Goal: Task Accomplishment & Management: Manage account settings

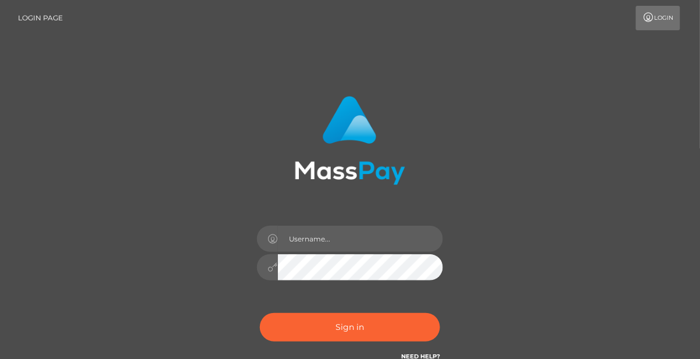
click at [275, 250] on div at bounding box center [267, 239] width 21 height 26
click at [366, 242] on input "text" at bounding box center [360, 239] width 165 height 26
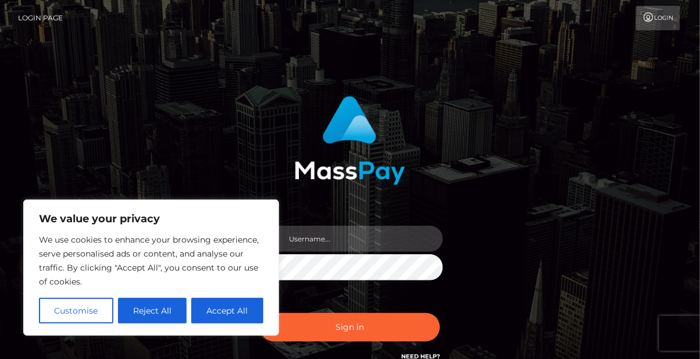
type input "[EMAIL_ADDRESS][DOMAIN_NAME]"
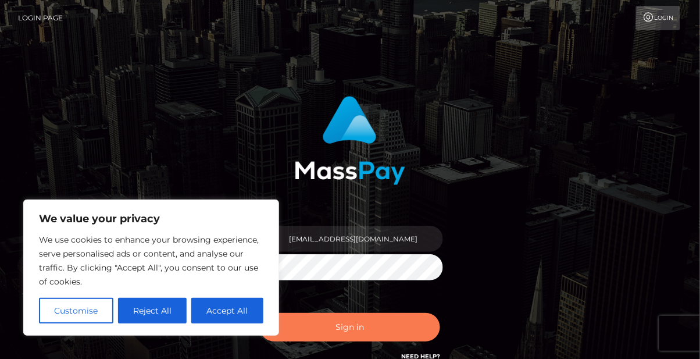
click at [390, 316] on button "Sign in" at bounding box center [350, 327] width 180 height 28
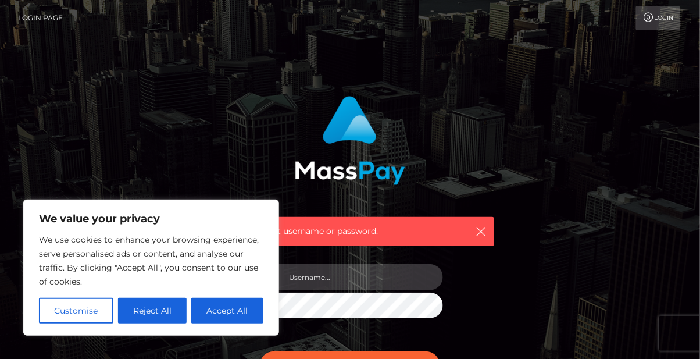
click at [380, 274] on input "text" at bounding box center [360, 277] width 165 height 26
type input "scarlettvienn"
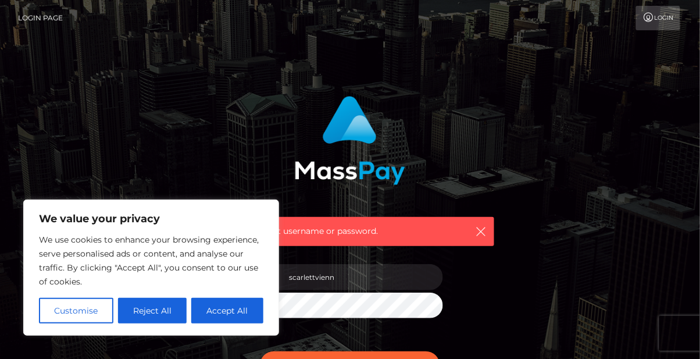
click at [224, 310] on button "Accept All" at bounding box center [227, 311] width 72 height 26
checkbox input "true"
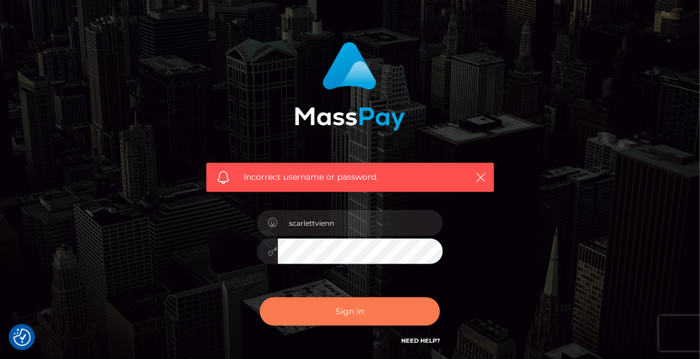
click at [399, 306] on button "Sign in" at bounding box center [350, 311] width 180 height 28
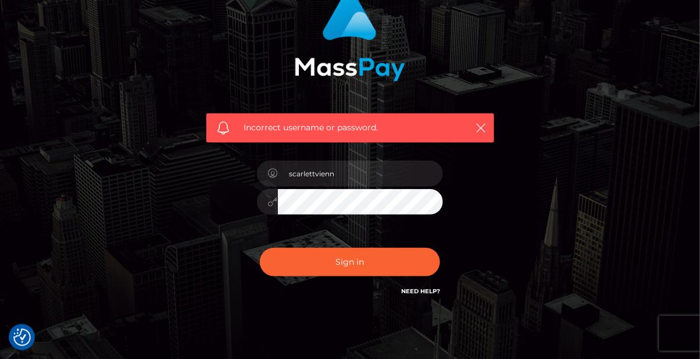
scroll to position [110, 0]
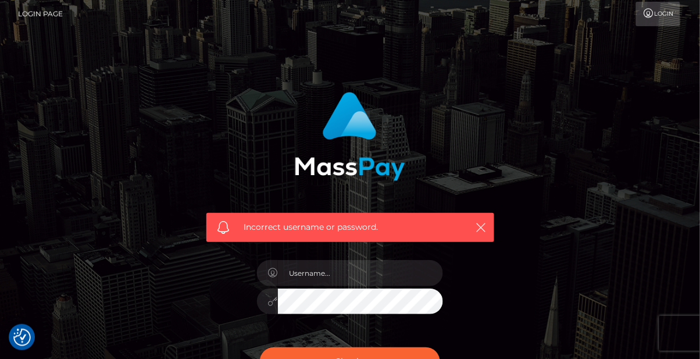
scroll to position [5, 0]
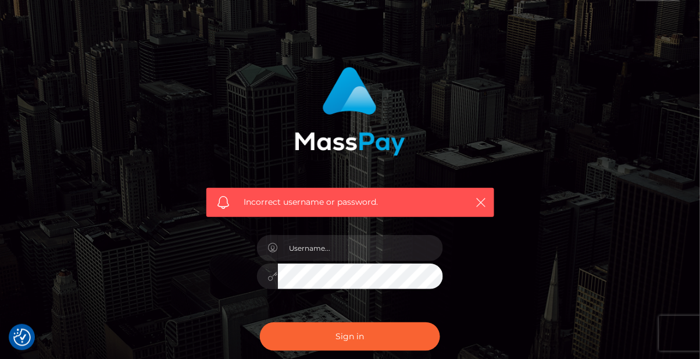
scroll to position [60, 0]
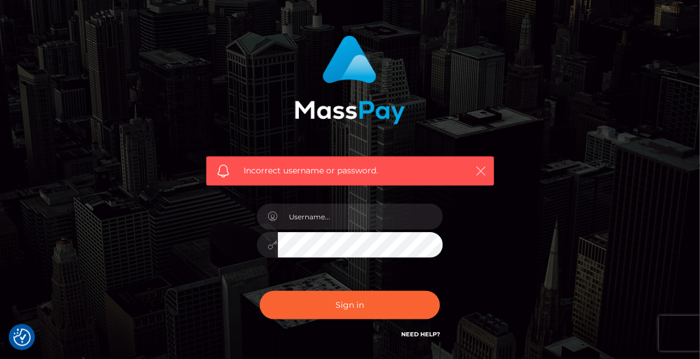
click at [480, 172] on icon "button" at bounding box center [482, 171] width 12 height 12
click at [479, 169] on icon "button" at bounding box center [482, 171] width 12 height 12
click at [480, 173] on icon "button" at bounding box center [482, 171] width 12 height 12
click at [474, 168] on button "button" at bounding box center [481, 170] width 15 height 15
click at [480, 169] on icon "button" at bounding box center [482, 171] width 12 height 12
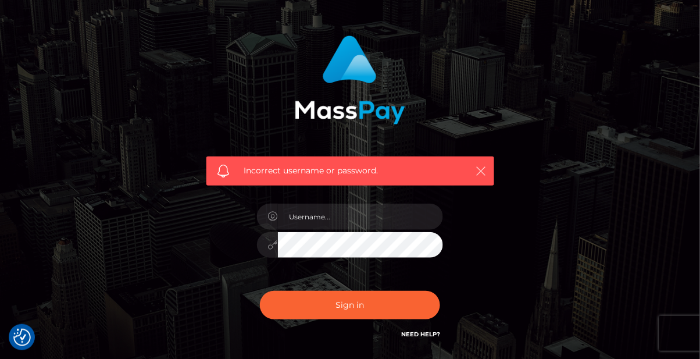
click at [477, 164] on button "button" at bounding box center [481, 170] width 15 height 15
click at [478, 165] on icon "button" at bounding box center [482, 171] width 12 height 12
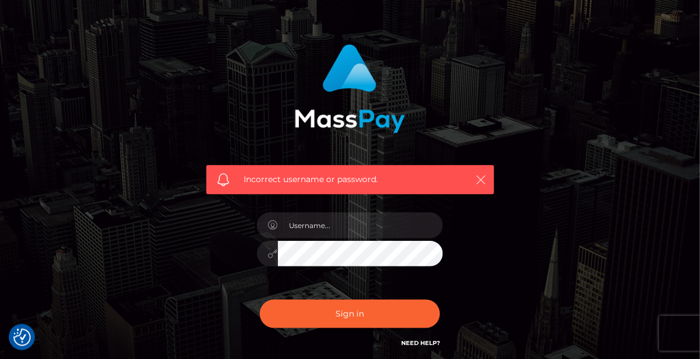
scroll to position [0, 0]
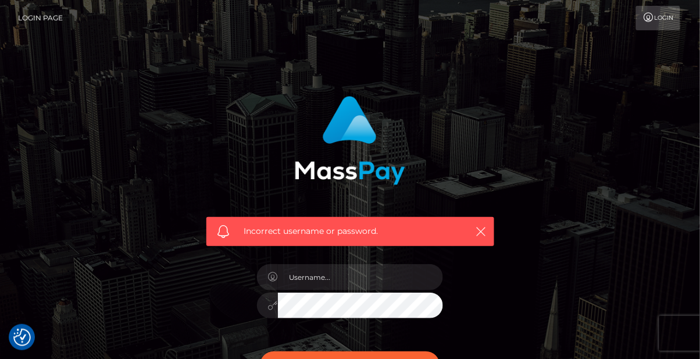
click at [672, 19] on link "Login" at bounding box center [658, 18] width 44 height 24
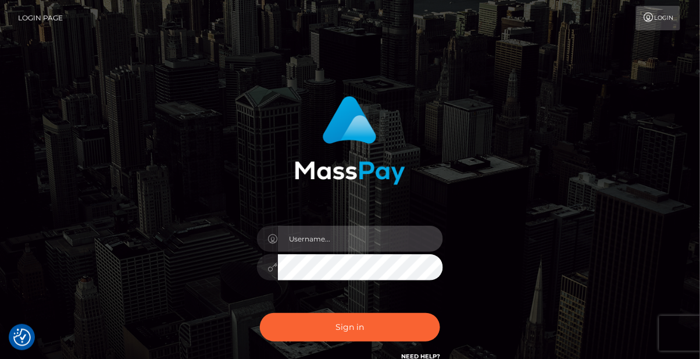
click at [381, 236] on input "text" at bounding box center [360, 239] width 165 height 26
type input "scarlettvienn"
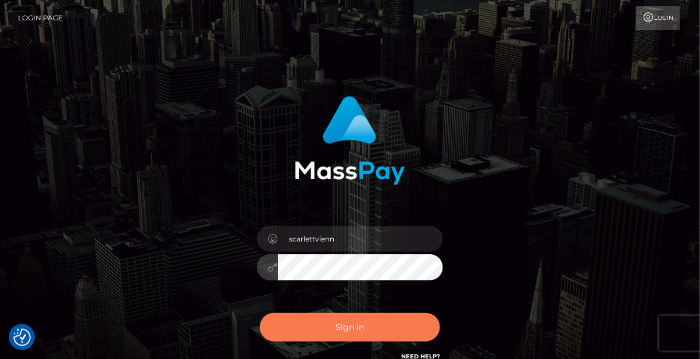
click at [390, 319] on button "Sign in" at bounding box center [350, 327] width 180 height 28
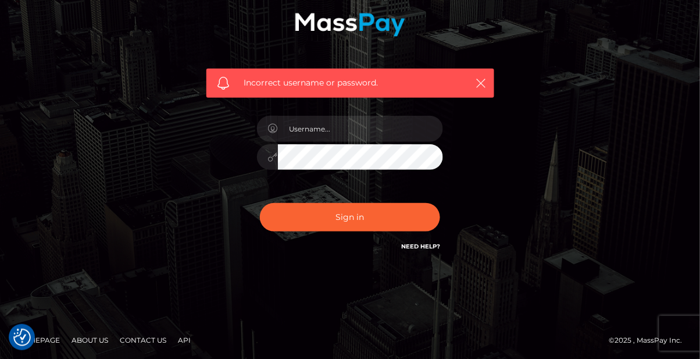
scroll to position [149, 0]
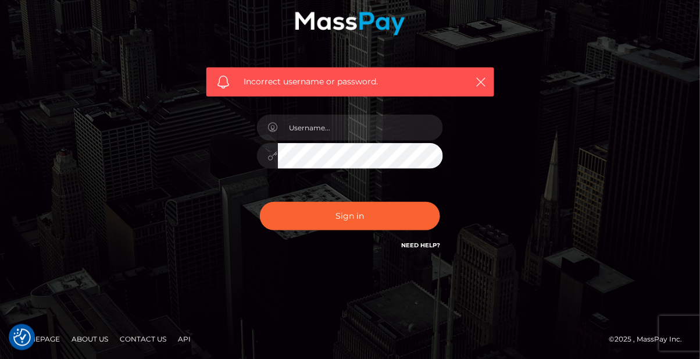
click at [423, 242] on link "Need Help?" at bounding box center [420, 245] width 39 height 8
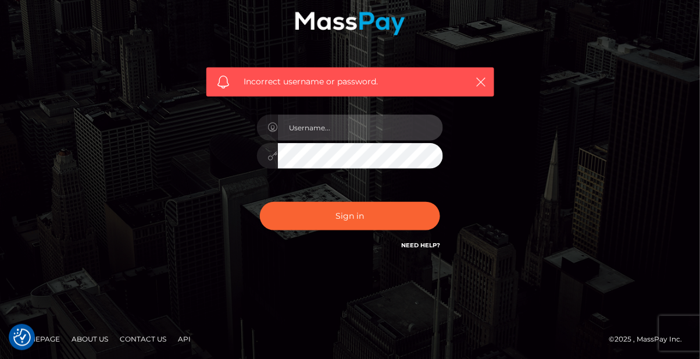
click at [370, 125] on input "text" at bounding box center [360, 128] width 165 height 26
type input "scarlettvienn"
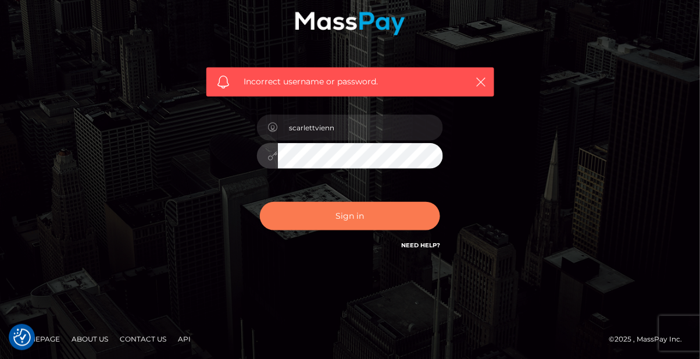
click at [365, 217] on button "Sign in" at bounding box center [350, 216] width 180 height 28
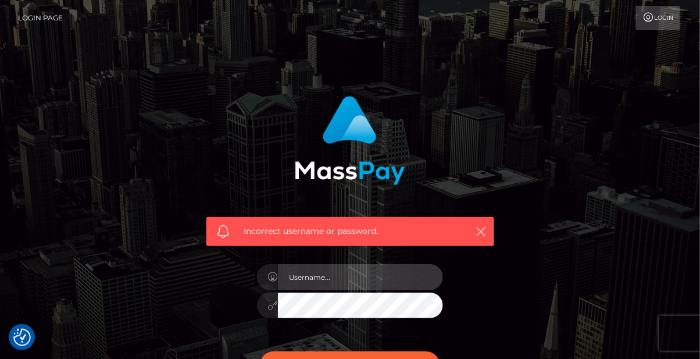
click at [374, 275] on input "text" at bounding box center [360, 277] width 165 height 26
type input "scarlettvienn@gmail.com"
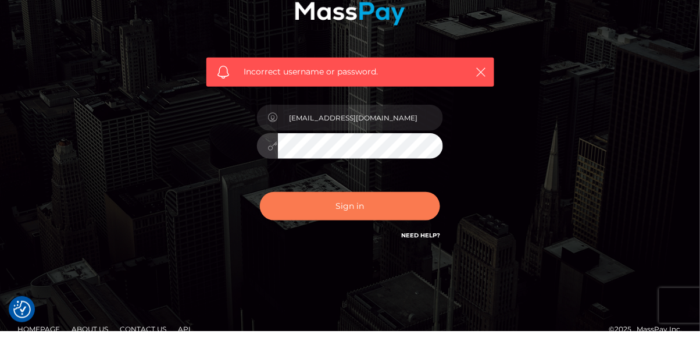
click at [382, 236] on button "Sign in" at bounding box center [350, 234] width 180 height 28
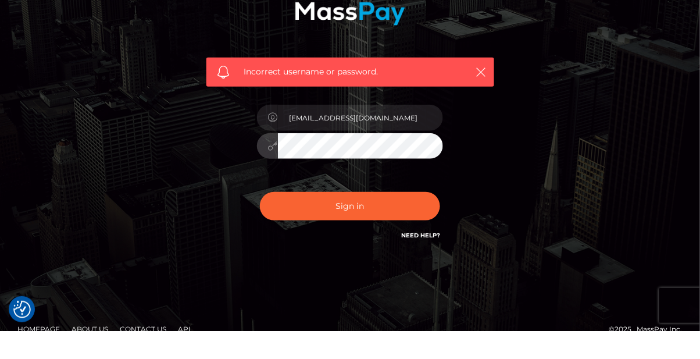
scroll to position [131, 0]
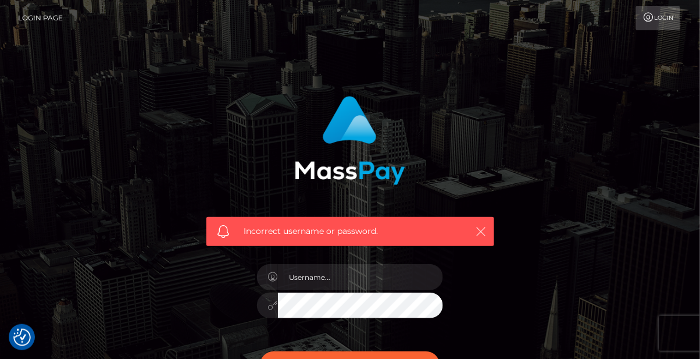
click at [479, 227] on icon "button" at bounding box center [482, 232] width 12 height 12
click at [481, 227] on icon "button" at bounding box center [482, 232] width 12 height 12
click at [479, 227] on icon "button" at bounding box center [482, 232] width 12 height 12
click at [480, 226] on icon "button" at bounding box center [482, 232] width 12 height 12
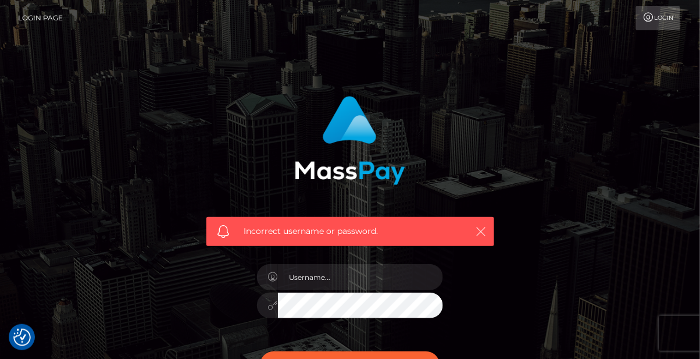
click at [483, 224] on button "button" at bounding box center [481, 231] width 15 height 15
click at [480, 224] on button "button" at bounding box center [481, 231] width 15 height 15
click at [38, 19] on link "Login Page" at bounding box center [40, 18] width 45 height 24
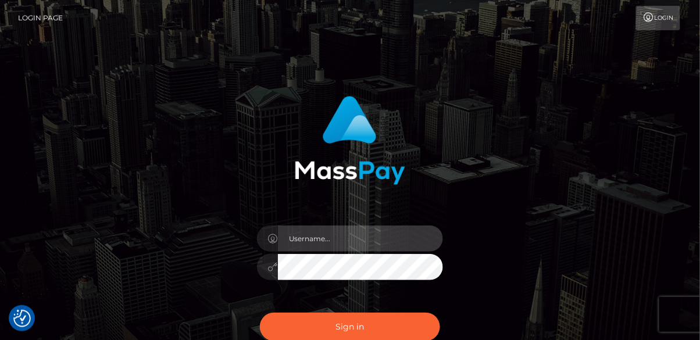
click at [377, 237] on input "text" at bounding box center [360, 239] width 165 height 26
type input "scarlettvienn"
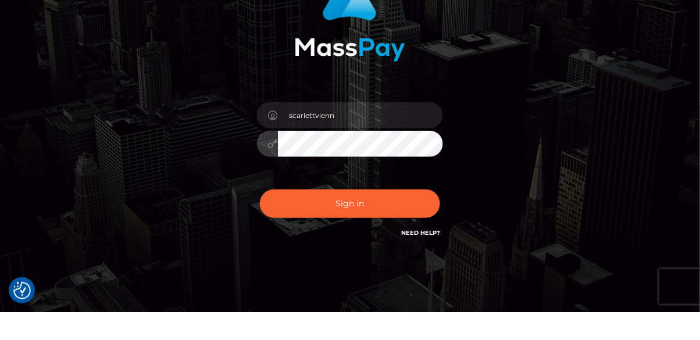
scroll to position [98, 0]
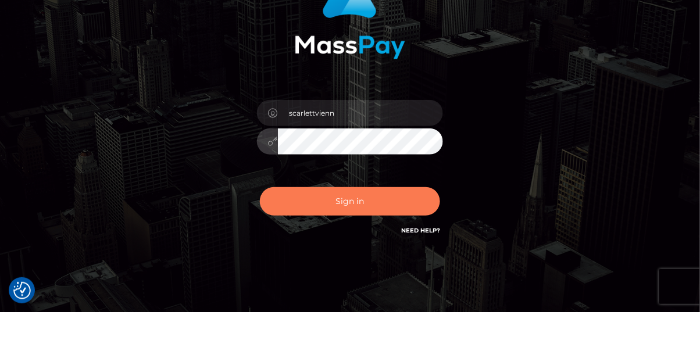
click at [395, 227] on button "Sign in" at bounding box center [350, 229] width 180 height 28
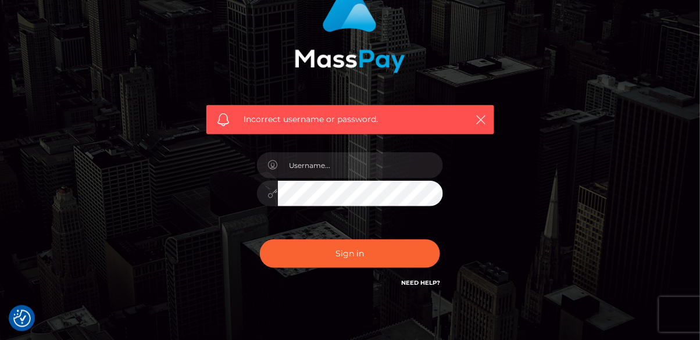
scroll to position [111, 0]
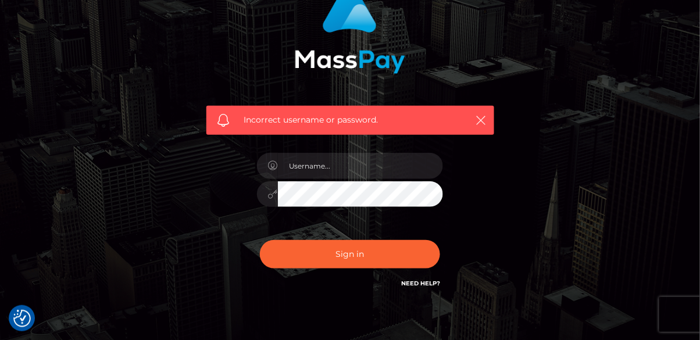
click at [420, 281] on link "Need Help?" at bounding box center [420, 284] width 39 height 8
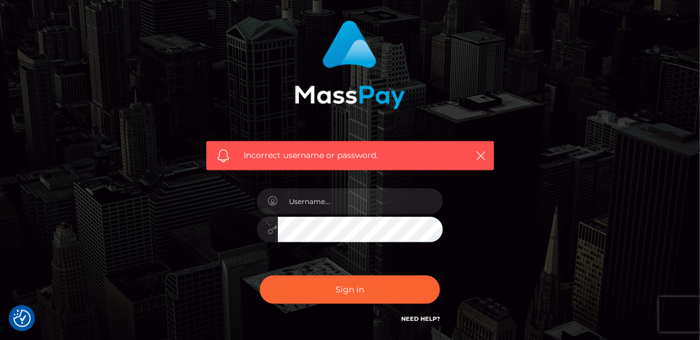
scroll to position [0, 0]
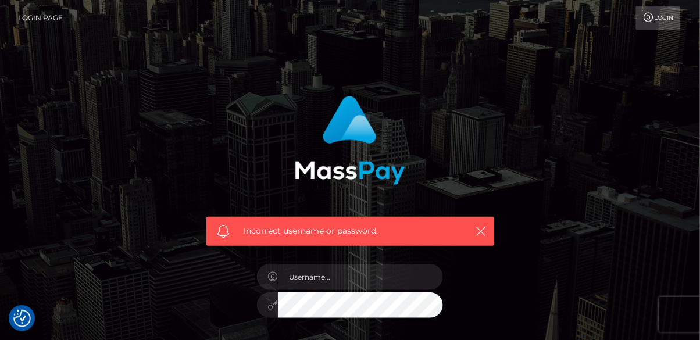
click at [41, 9] on link "Login Page" at bounding box center [40, 18] width 45 height 24
